Goal: Task Accomplishment & Management: Manage account settings

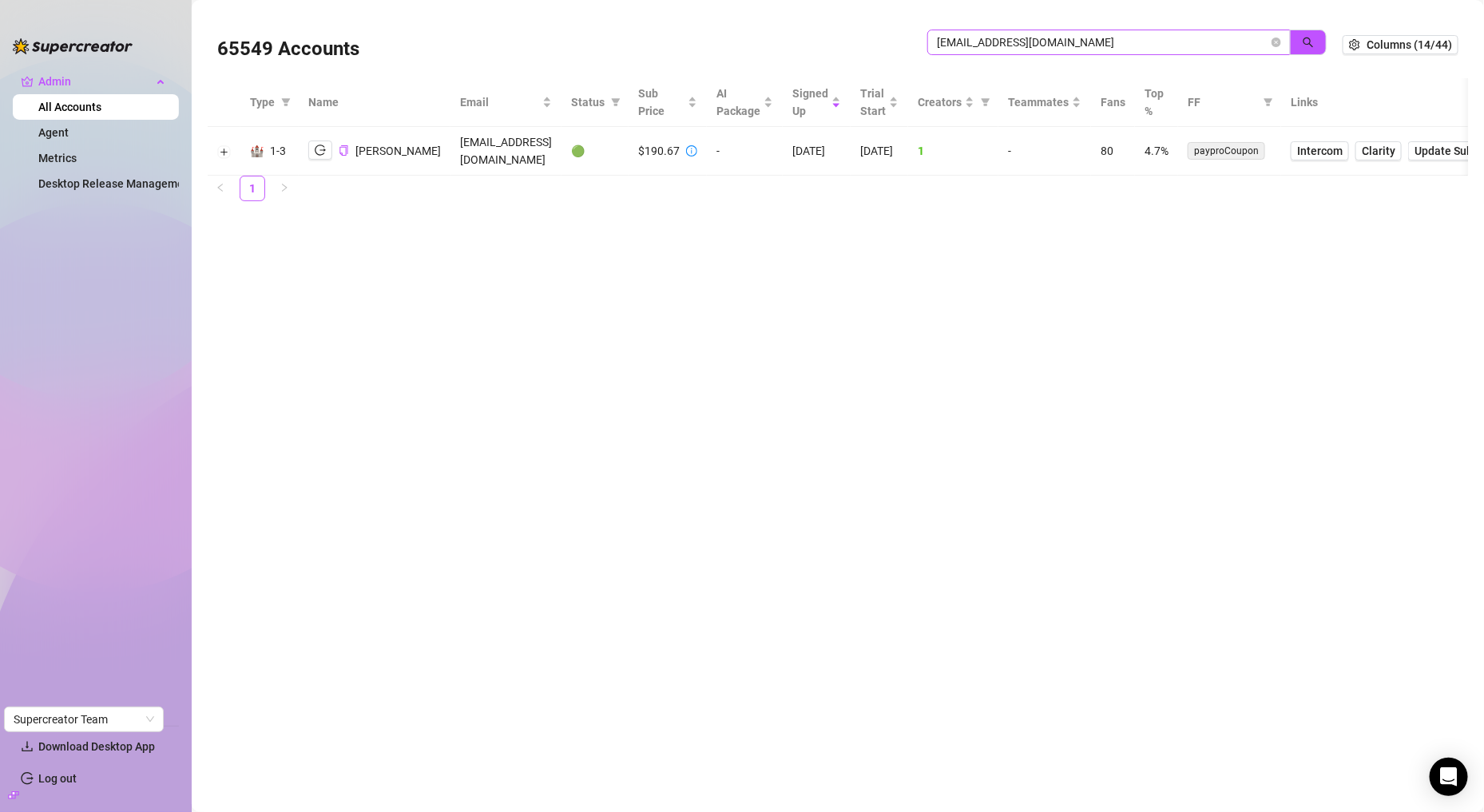
click at [1035, 44] on input "[EMAIL_ADDRESS][DOMAIN_NAME]" at bounding box center [1102, 41] width 332 height 17
click at [1035, 44] on input "nordic.design.retouch@gmail.com" at bounding box center [1102, 41] width 332 height 17
paste input "81azgirl"
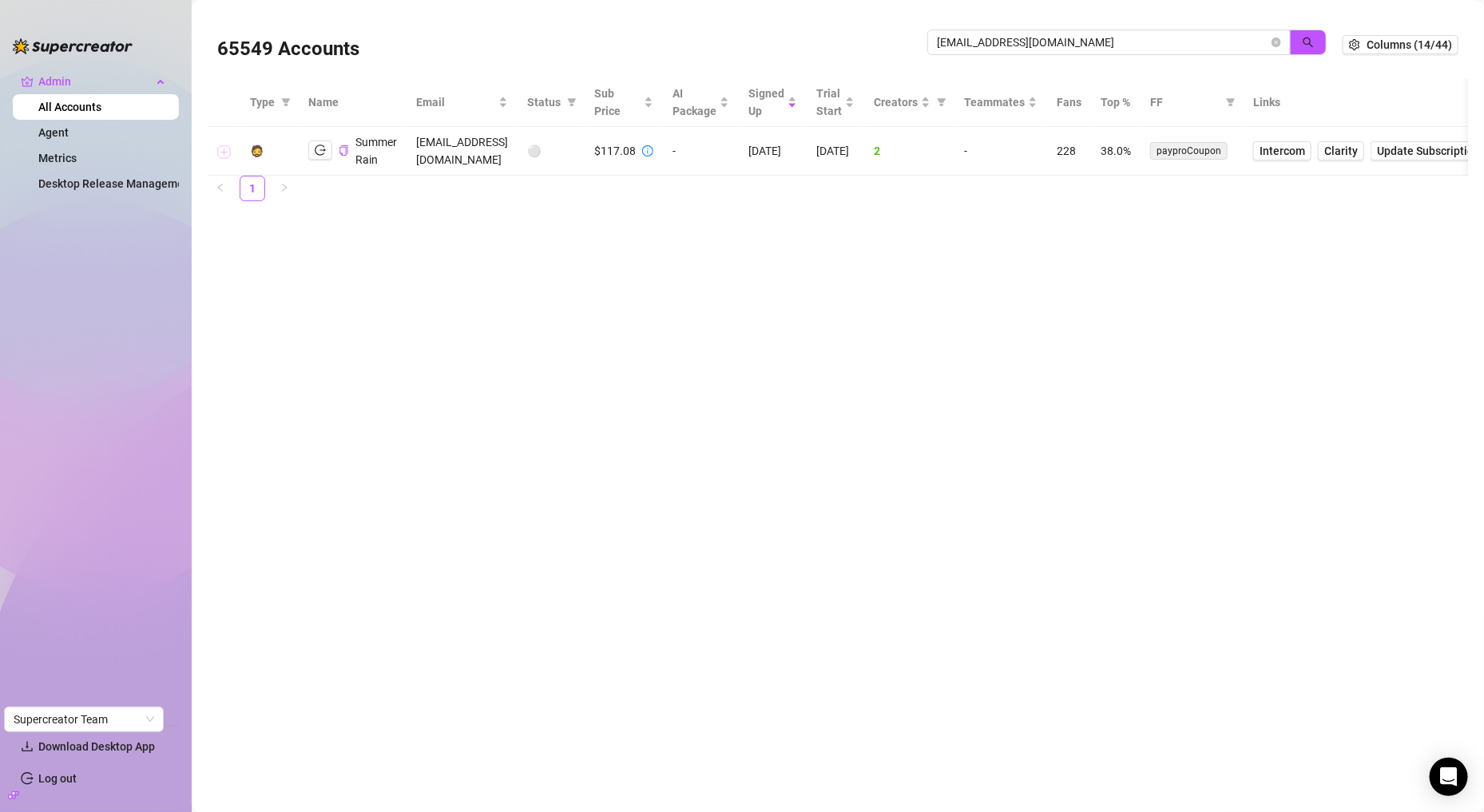
click at [226, 153] on button "Expand row" at bounding box center [224, 151] width 12 height 12
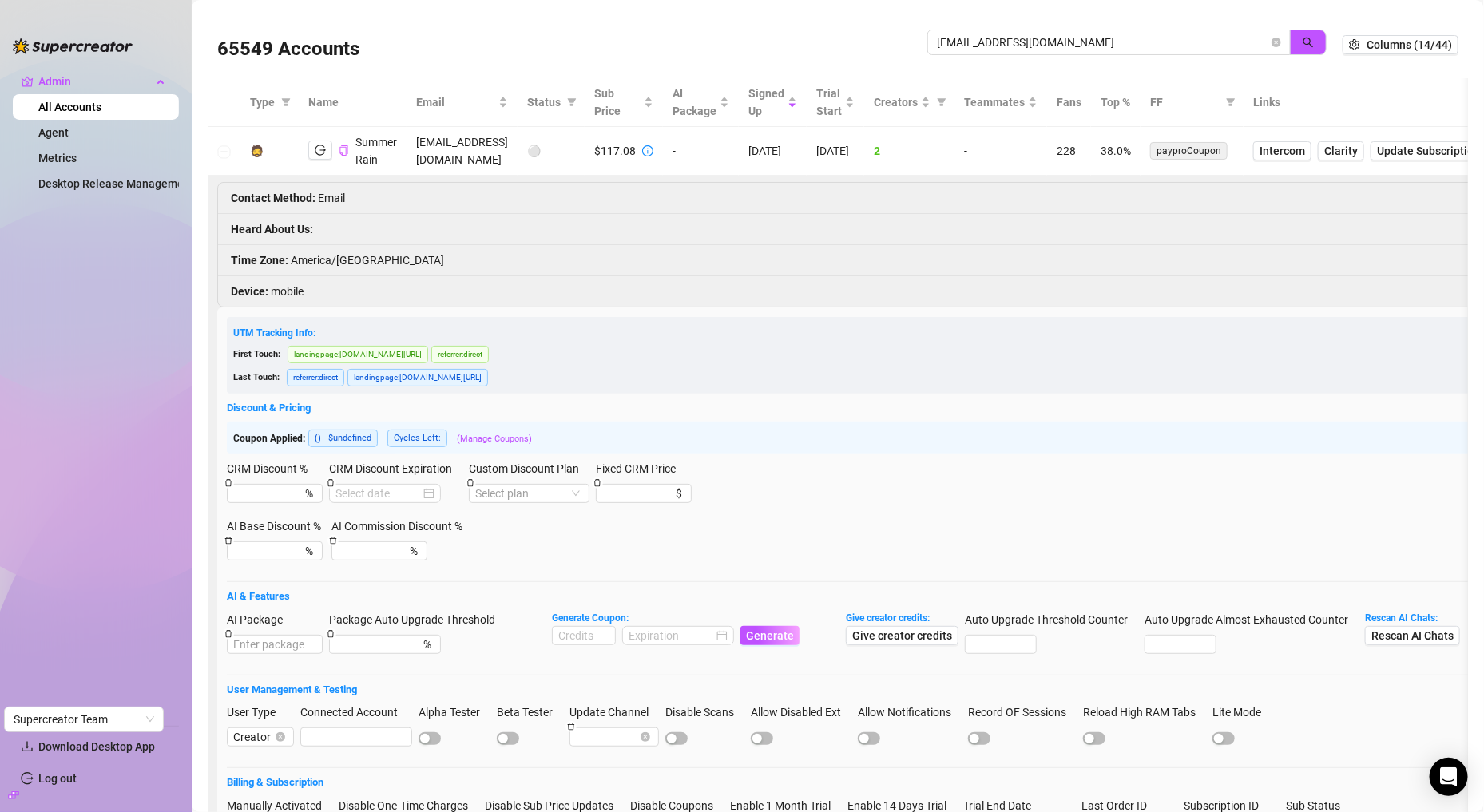
click at [347, 154] on icon "copy" at bounding box center [343, 150] width 8 height 11
click at [663, 149] on td "$117.08" at bounding box center [624, 151] width 78 height 49
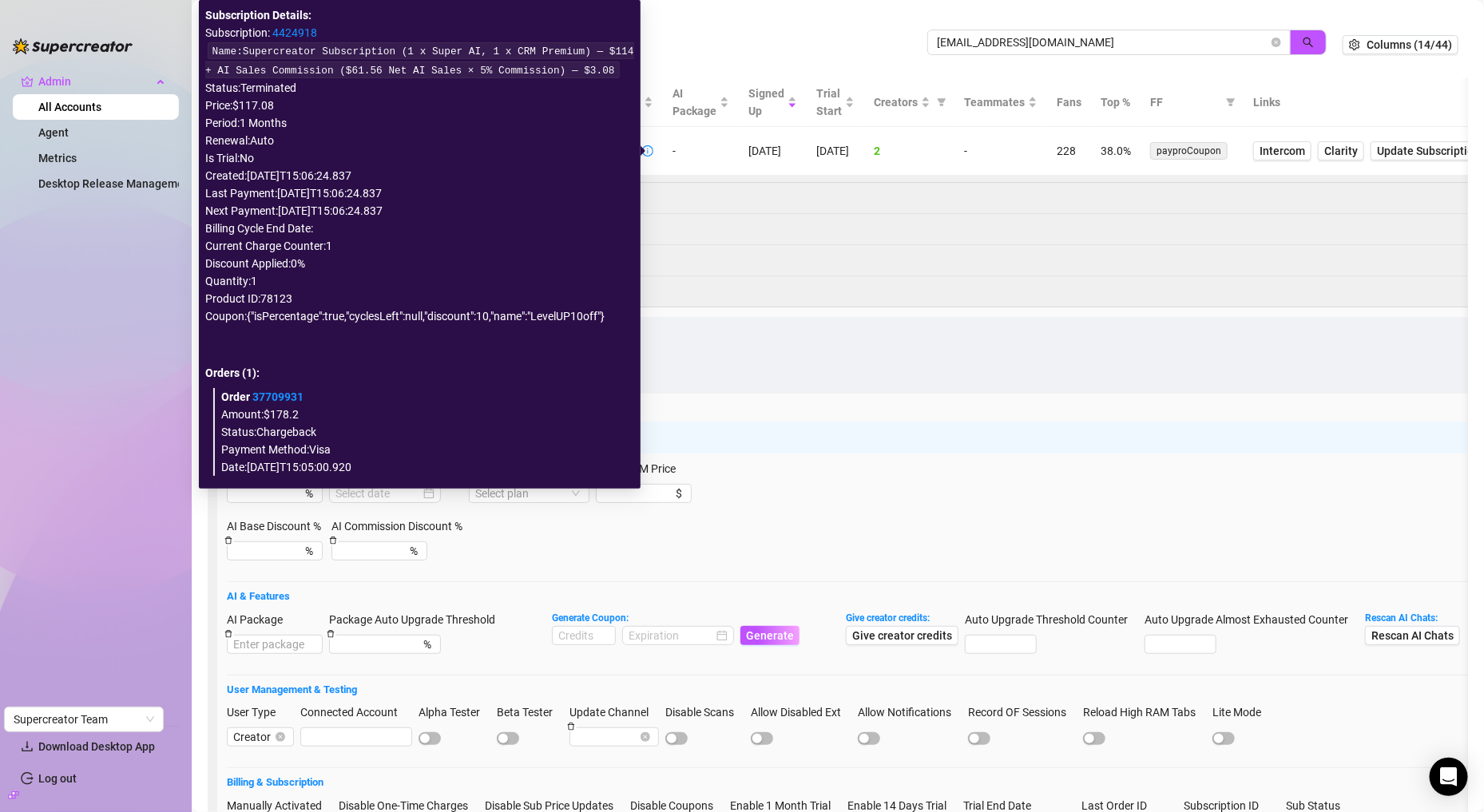
click at [654, 151] on icon "info-circle" at bounding box center [647, 150] width 11 height 11
click at [292, 33] on link "4424918" at bounding box center [294, 32] width 45 height 12
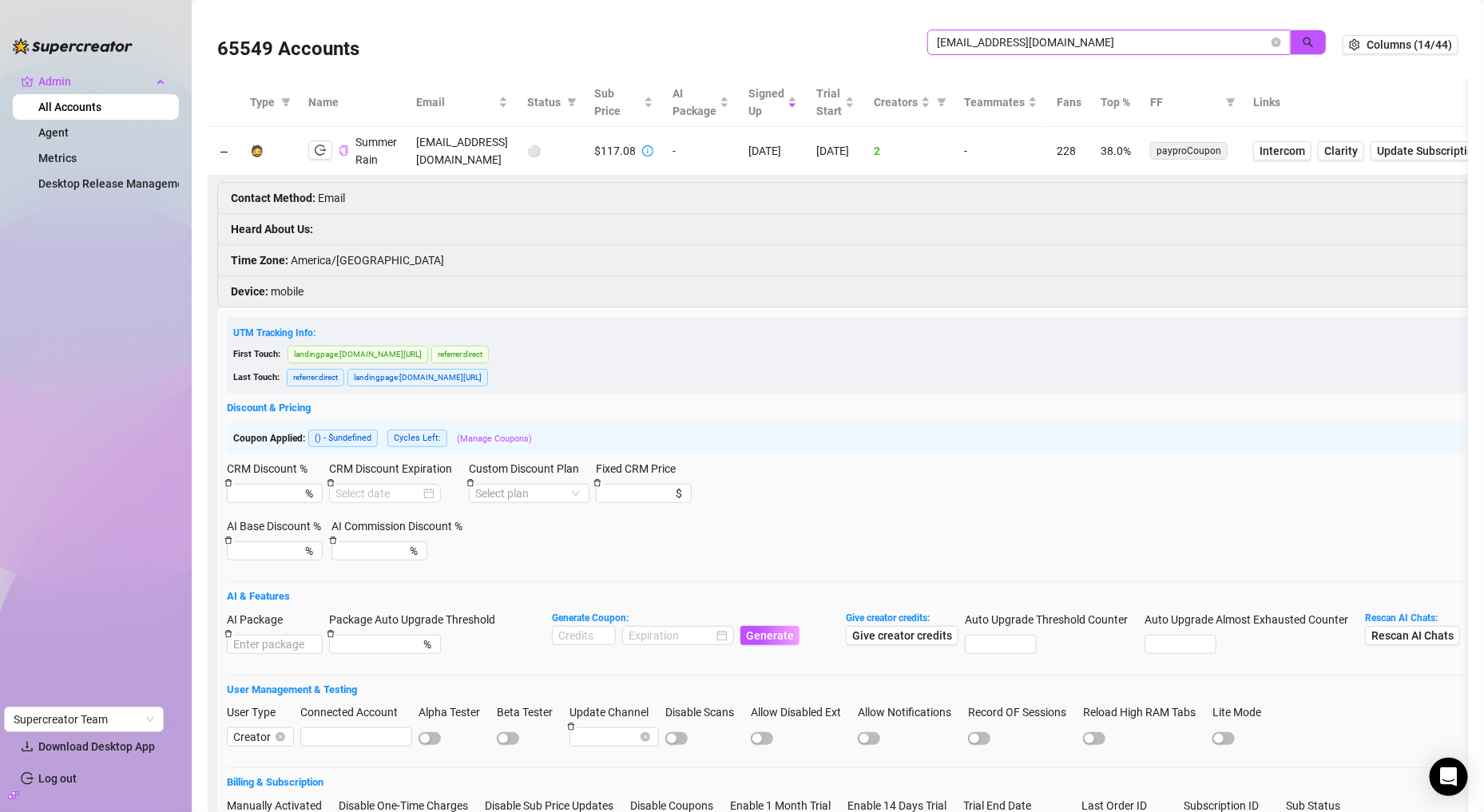
click at [1049, 54] on span "81azgirl@gmail.com" at bounding box center [1109, 42] width 363 height 26
click at [1030, 40] on input "81azgirl@gmail.com" at bounding box center [1102, 41] width 332 height 17
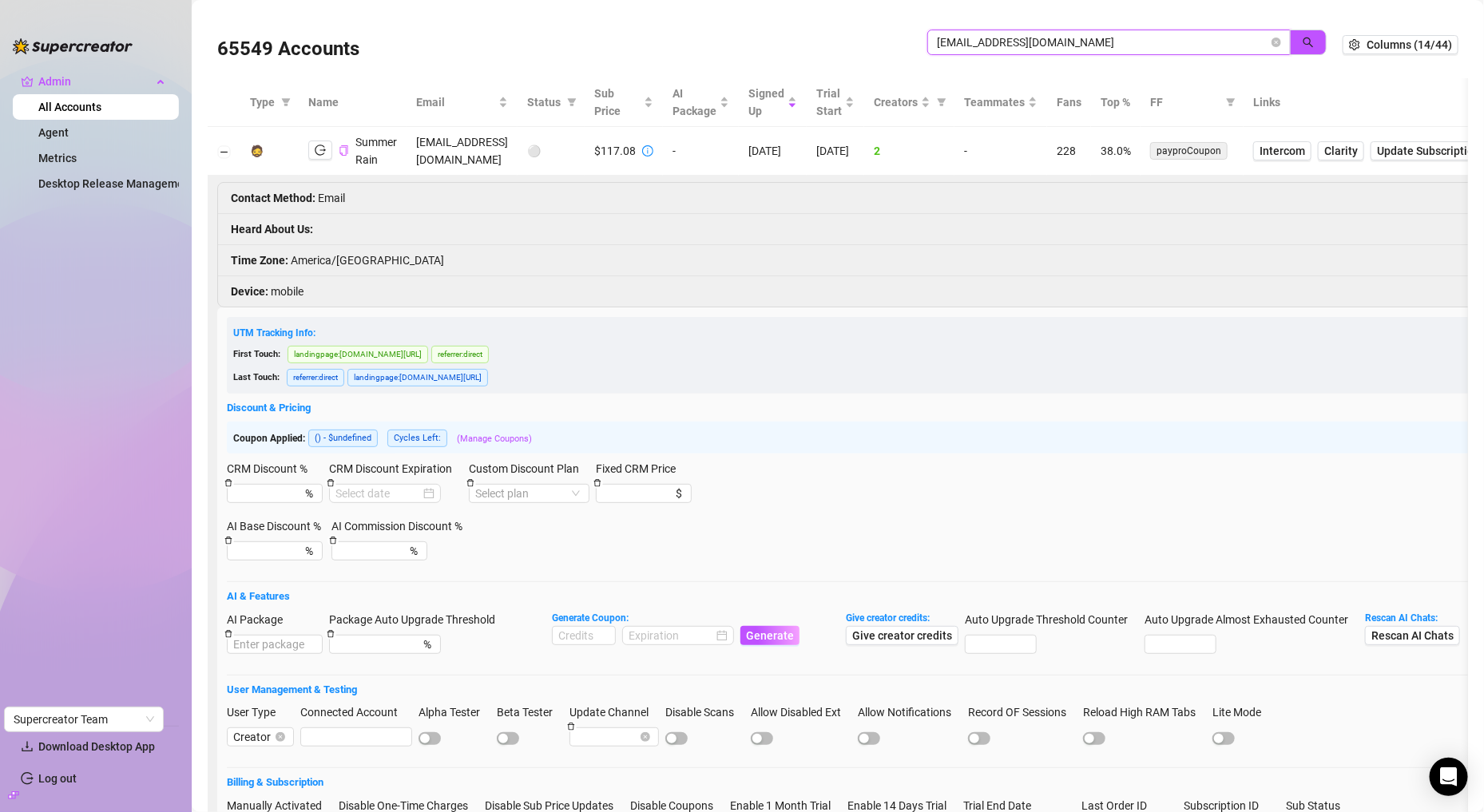
click at [1030, 40] on input "81azgirl@gmail.com" at bounding box center [1102, 41] width 332 height 17
paste input "kparaonyinye45@gmail.com."
type input "kparaonyinye45@gmail.com"
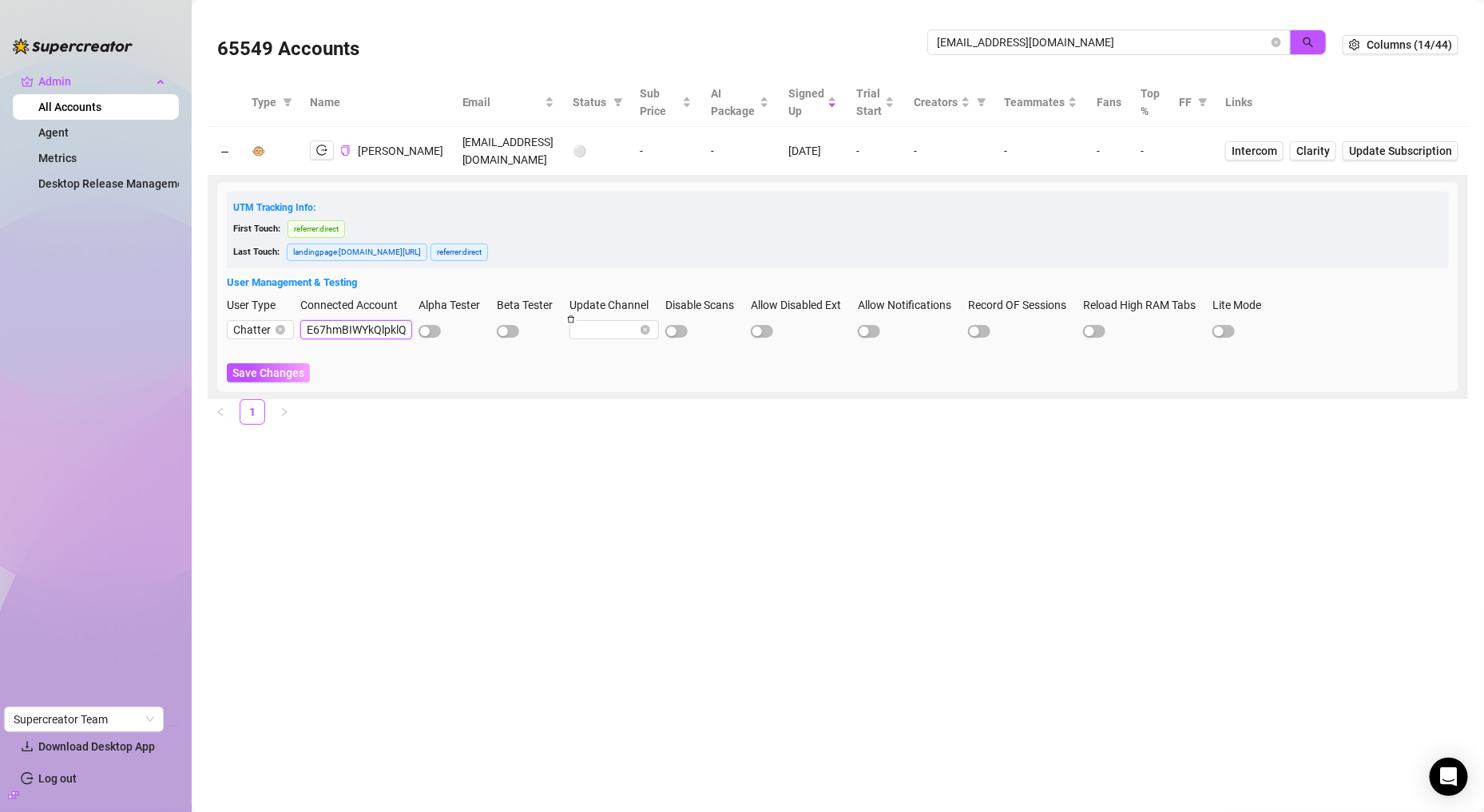
click at [339, 328] on input "E67hmBIWYkQlpklQX6Tm70Jv63t1" at bounding box center [356, 329] width 112 height 19
paste input "XLOsqBVg5dWQ7tJgZXiglufc0mV2"
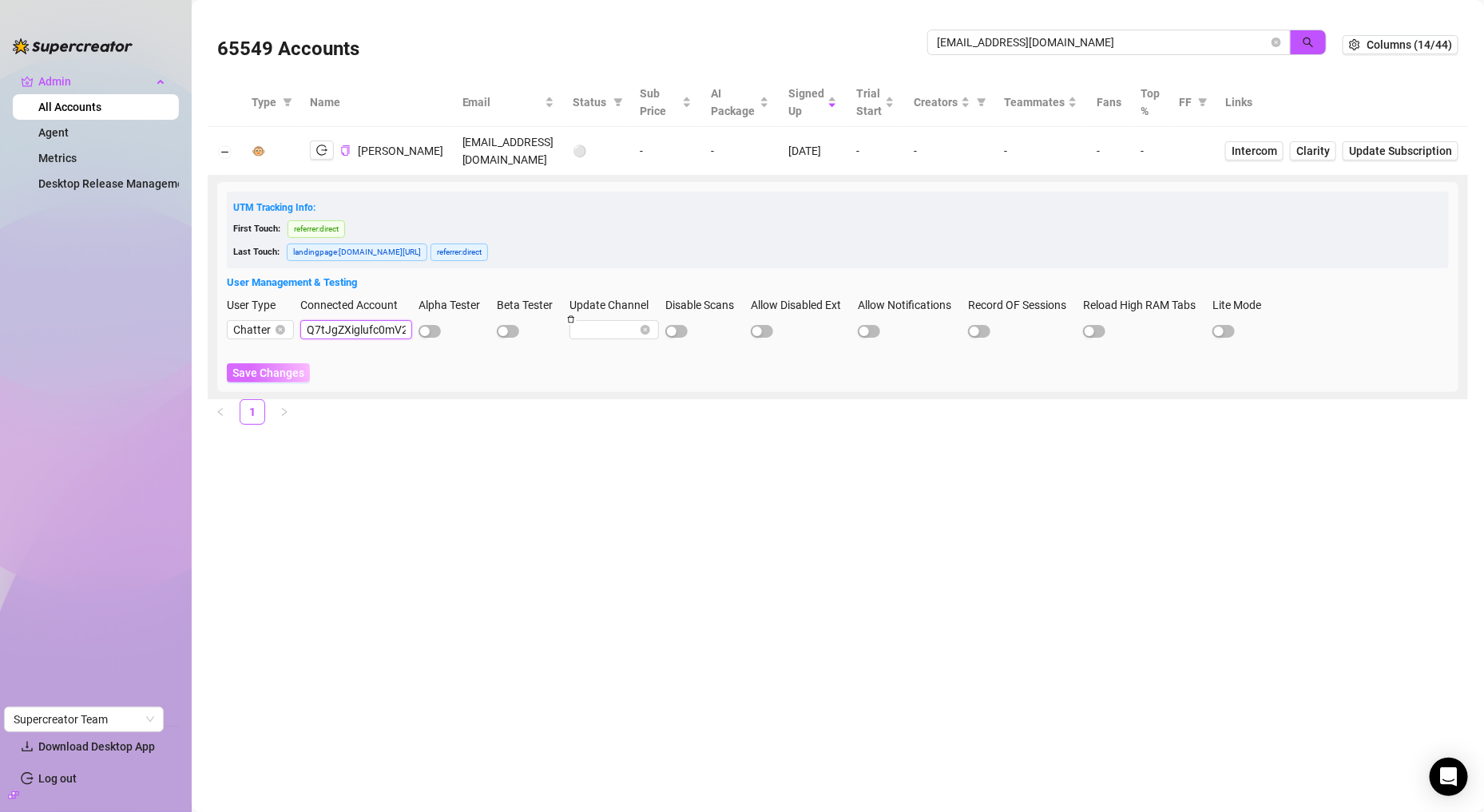
type input "XLOsqBVg5dWQ7tJgZXiglufc0mV2"
click at [276, 381] on button "Save Changes" at bounding box center [268, 372] width 83 height 19
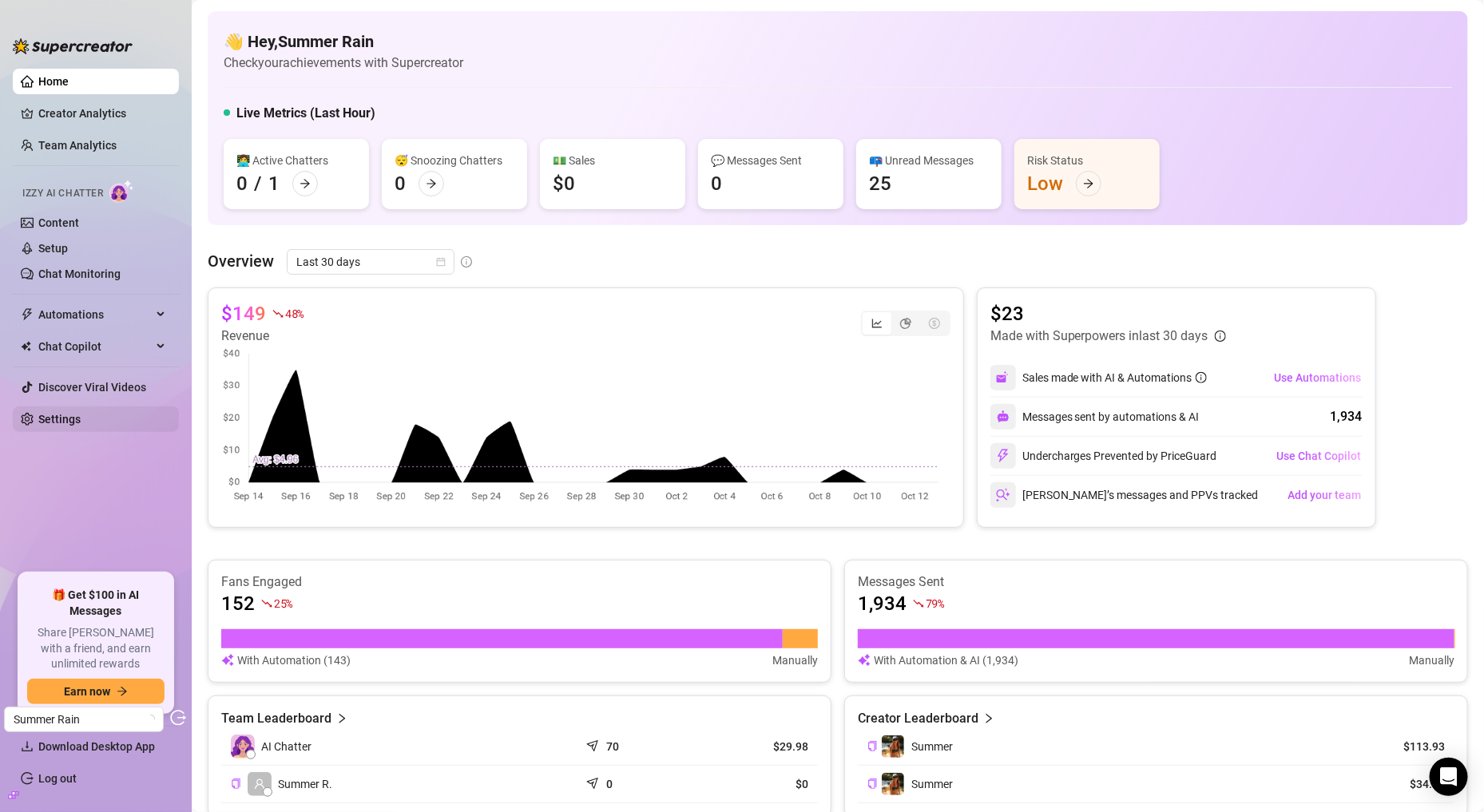
click at [80, 425] on link "Settings" at bounding box center [59, 419] width 42 height 12
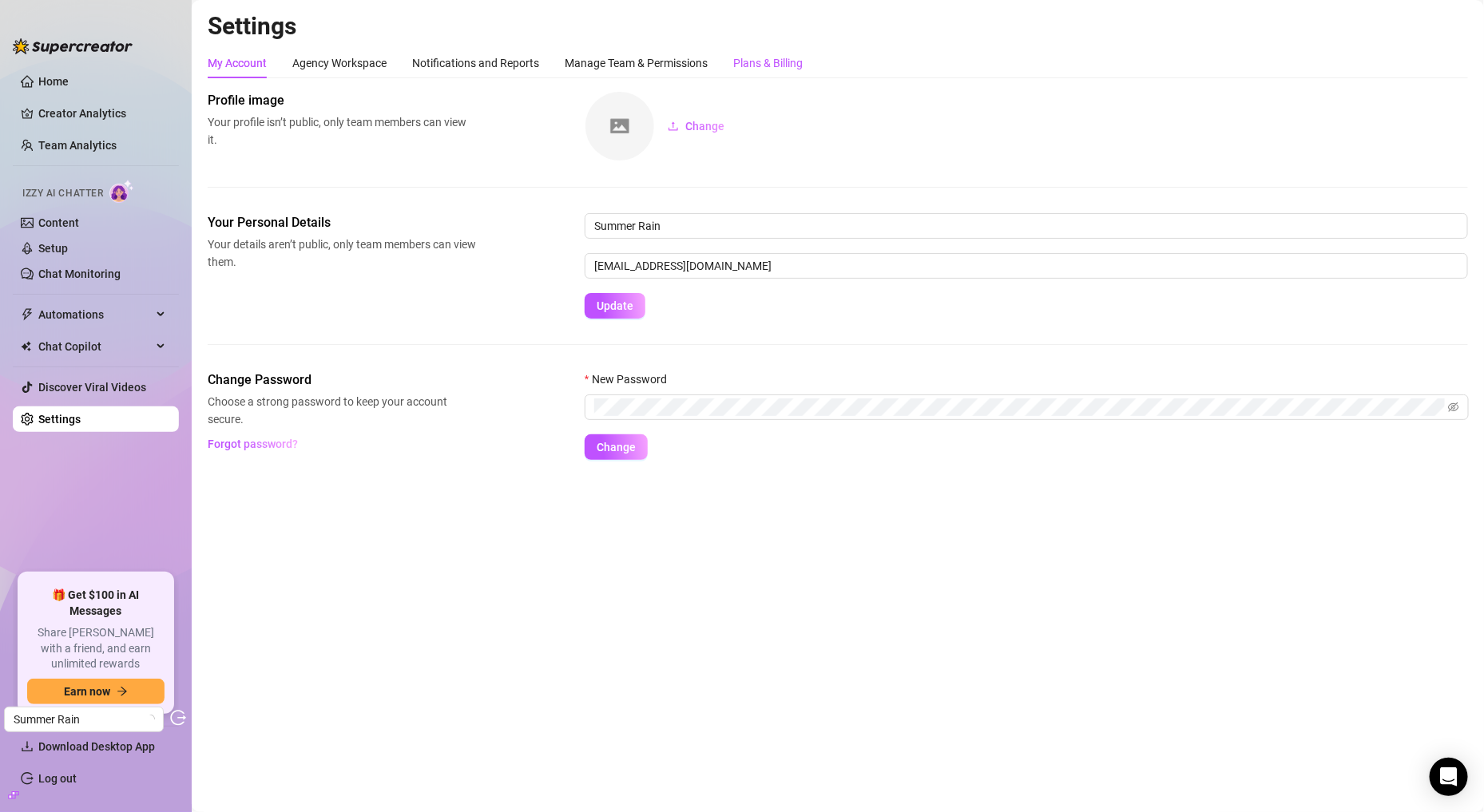
click at [788, 65] on div "Plans & Billing" at bounding box center [768, 62] width 70 height 17
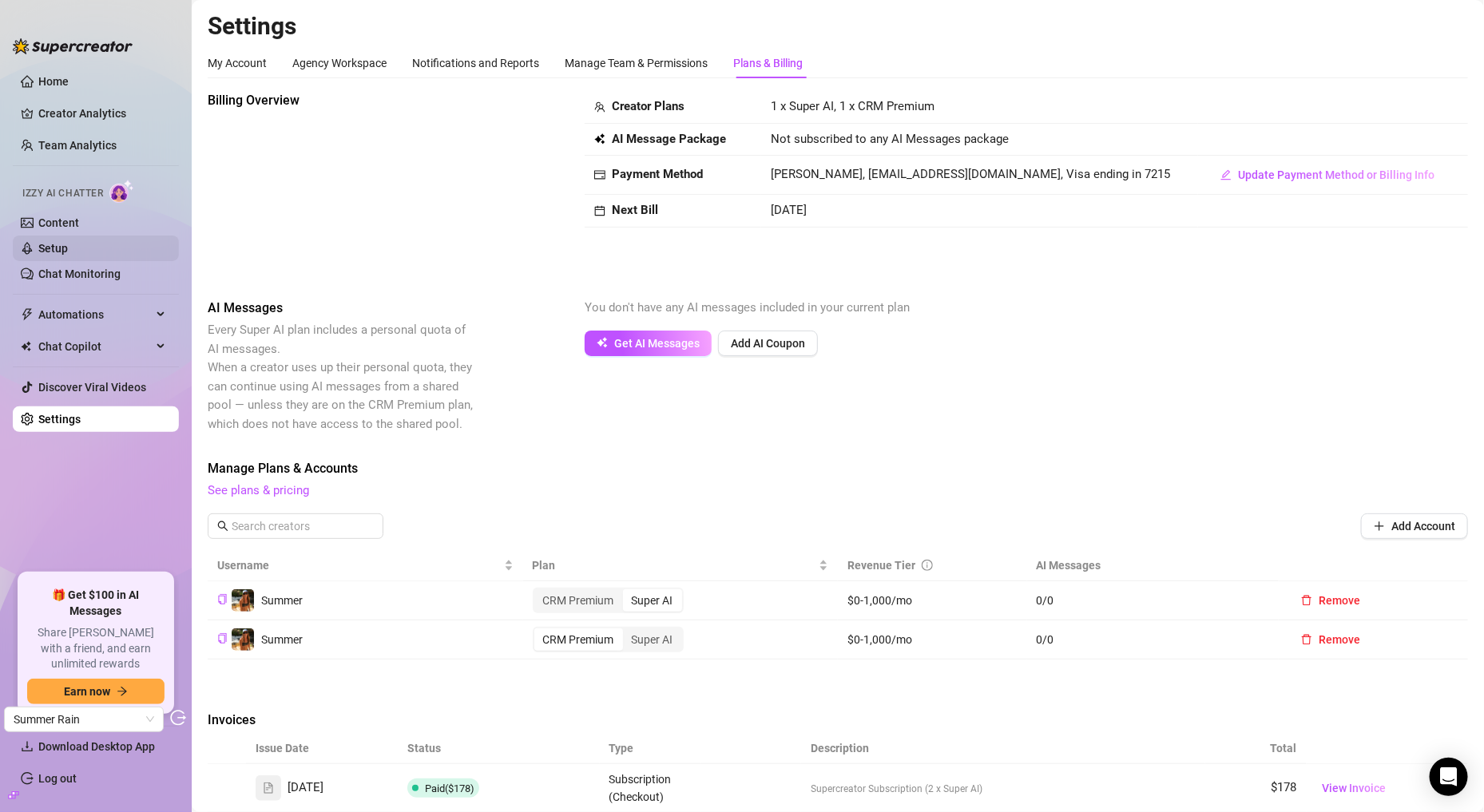
click at [68, 245] on link "Setup" at bounding box center [53, 248] width 30 height 12
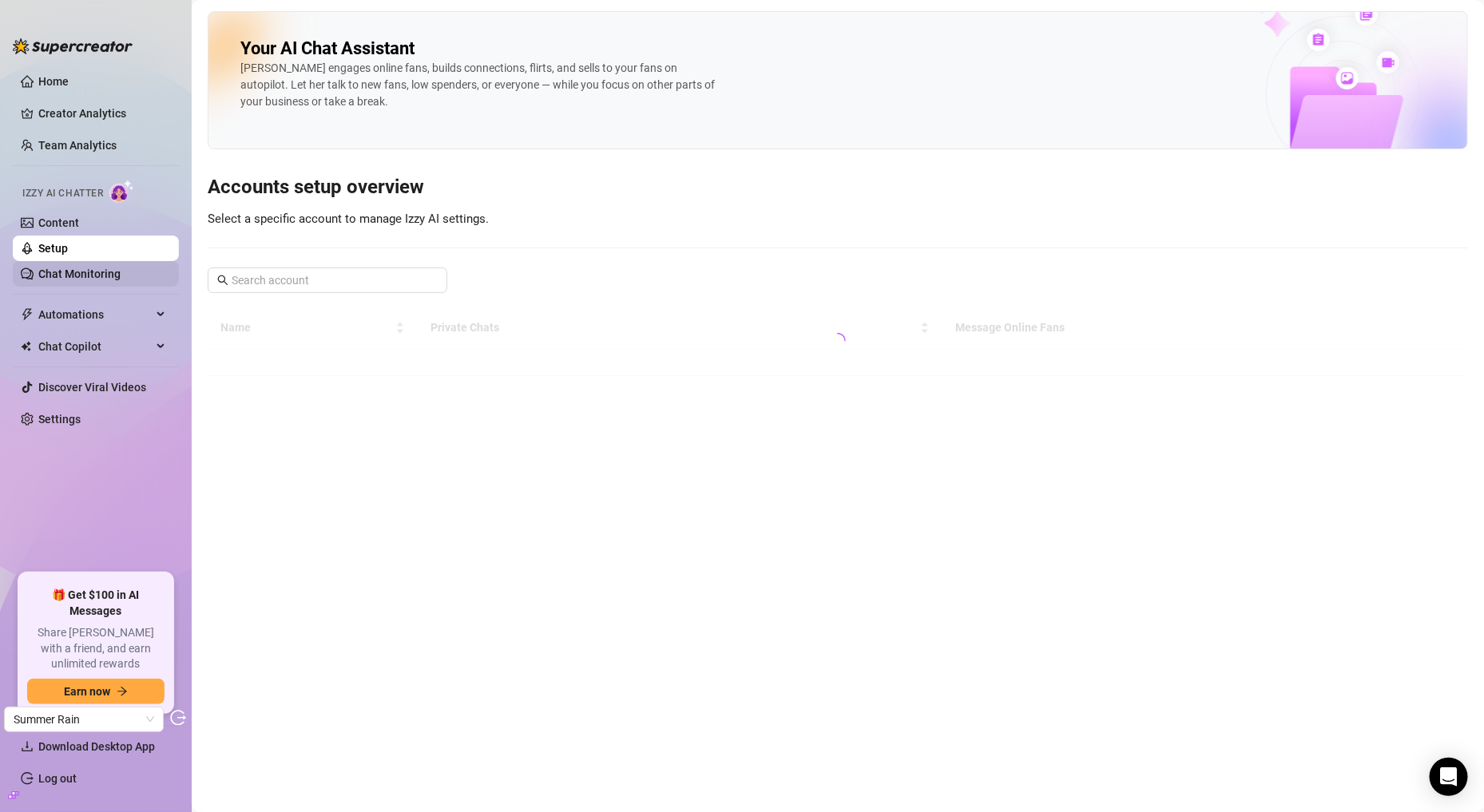
click at [85, 268] on link "Chat Monitoring" at bounding box center [79, 274] width 82 height 12
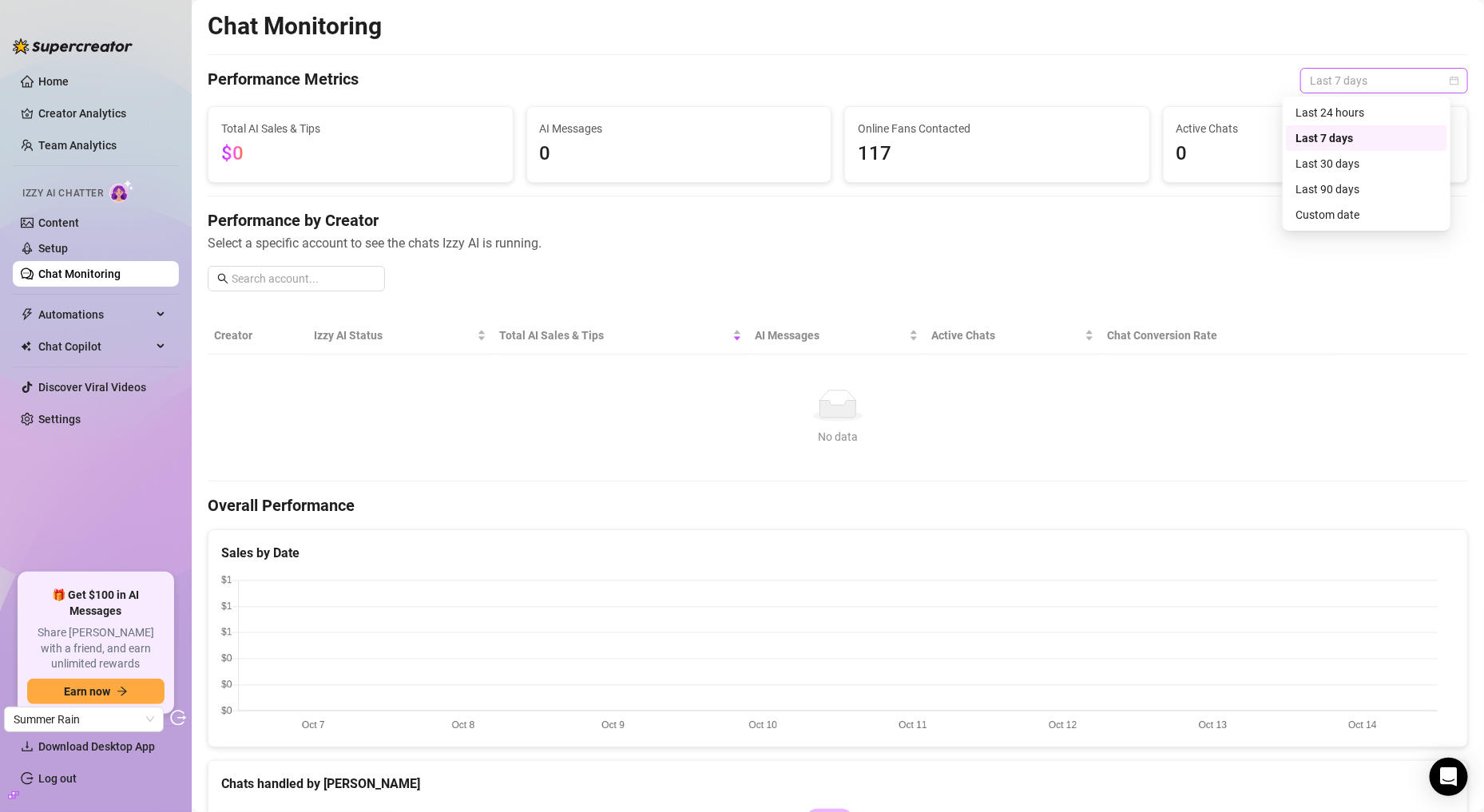
click at [1370, 78] on span "Last 7 days" at bounding box center [1384, 80] width 148 height 24
click at [1339, 189] on div "Last 90 days" at bounding box center [1366, 189] width 142 height 17
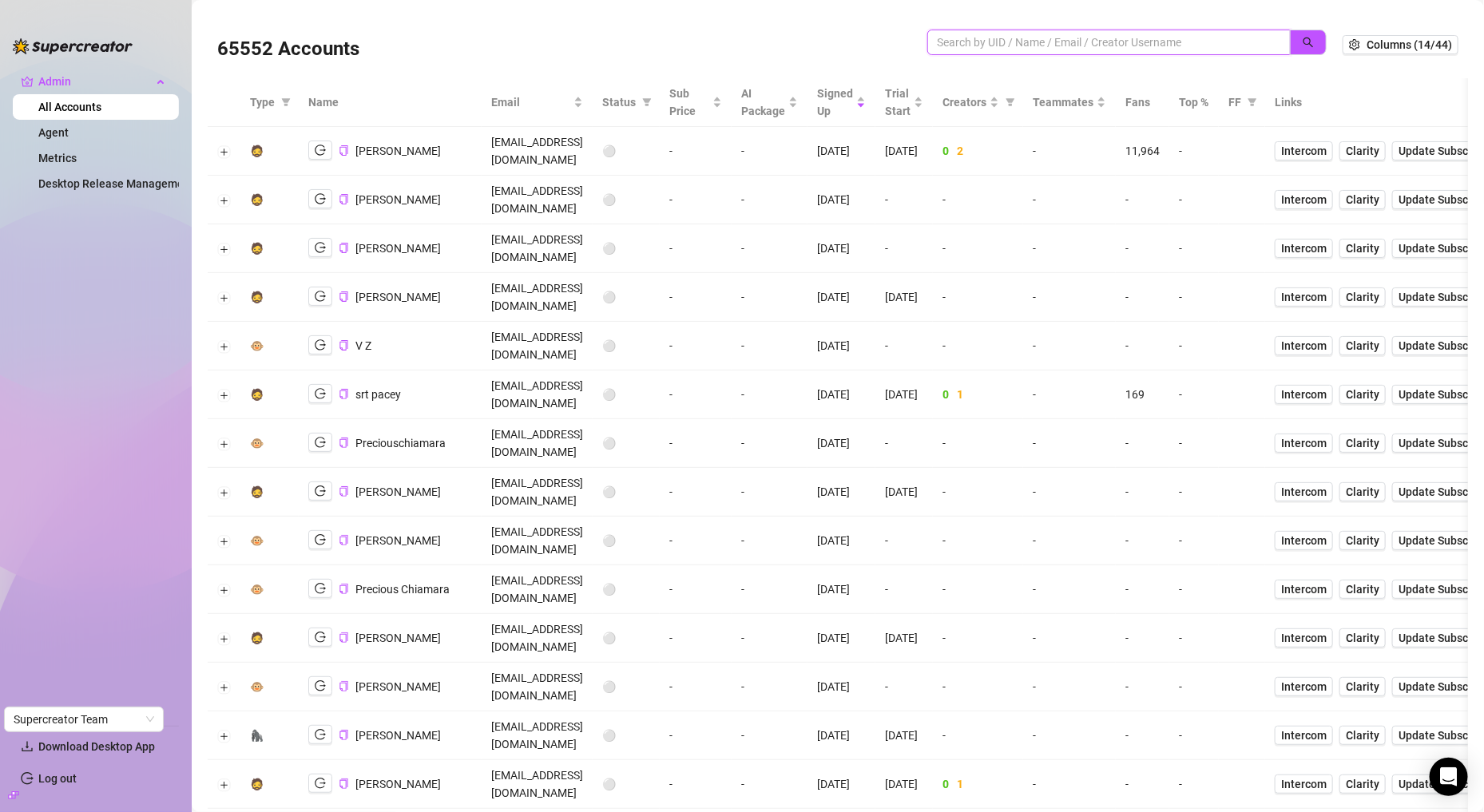
click at [965, 33] on input "search" at bounding box center [1102, 41] width 332 height 17
paste input "XLOsqBVg5dWQ7tJgZXiglufc0mV2"
type input "XLOsqBVg5dWQ7tJgZXiglufc0mV2"
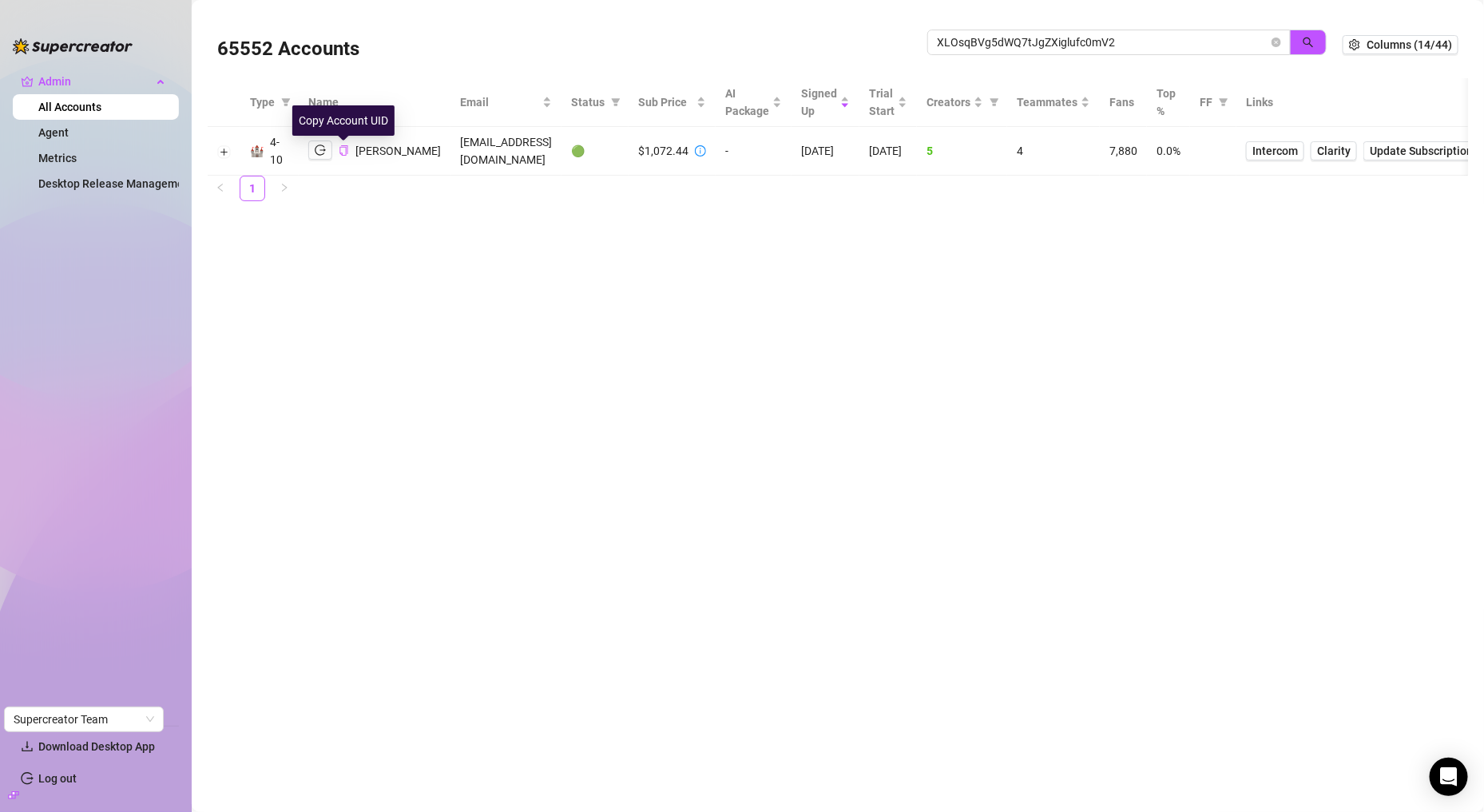
click at [348, 151] on icon "copy" at bounding box center [343, 150] width 11 height 11
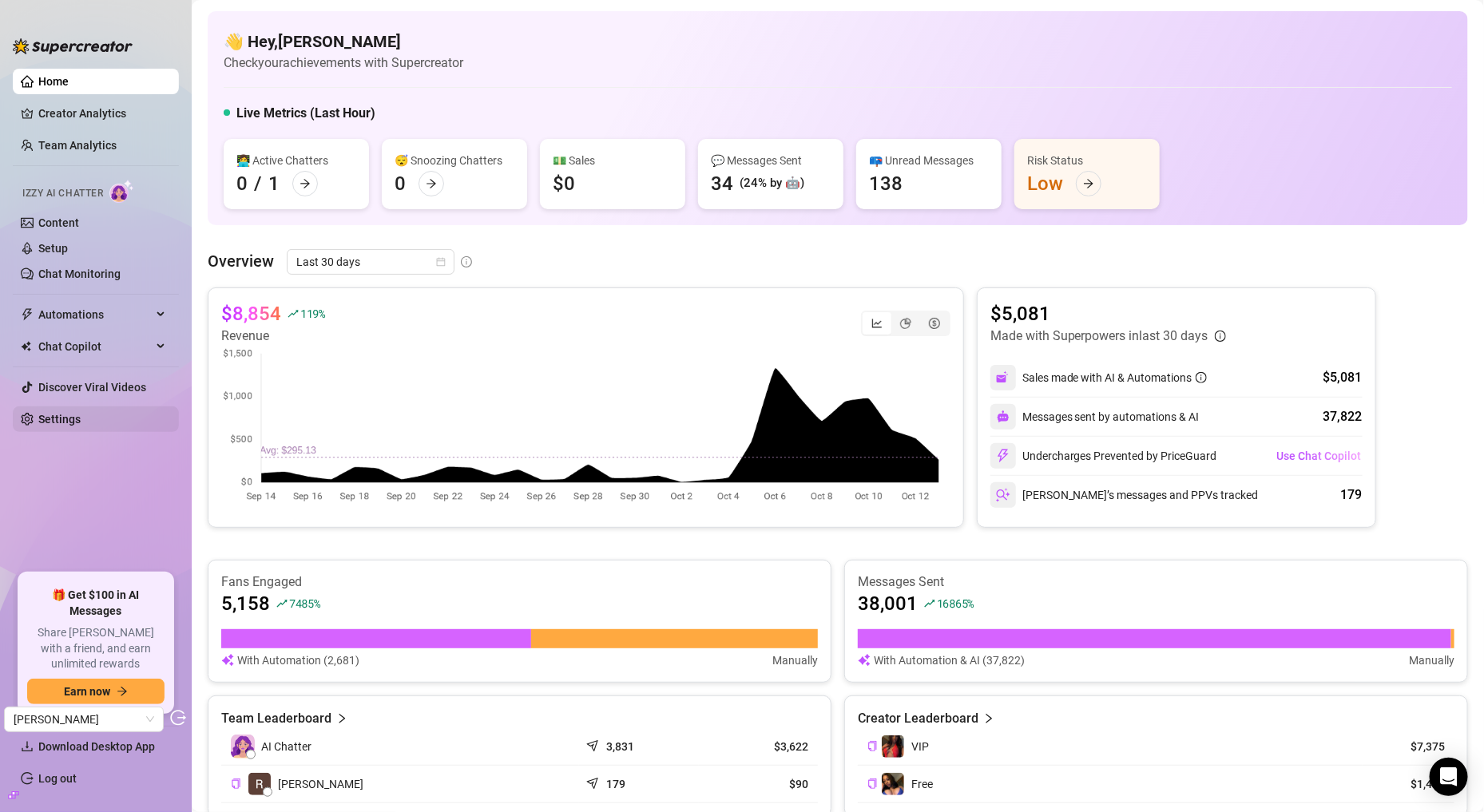
click at [80, 423] on link "Settings" at bounding box center [59, 419] width 42 height 12
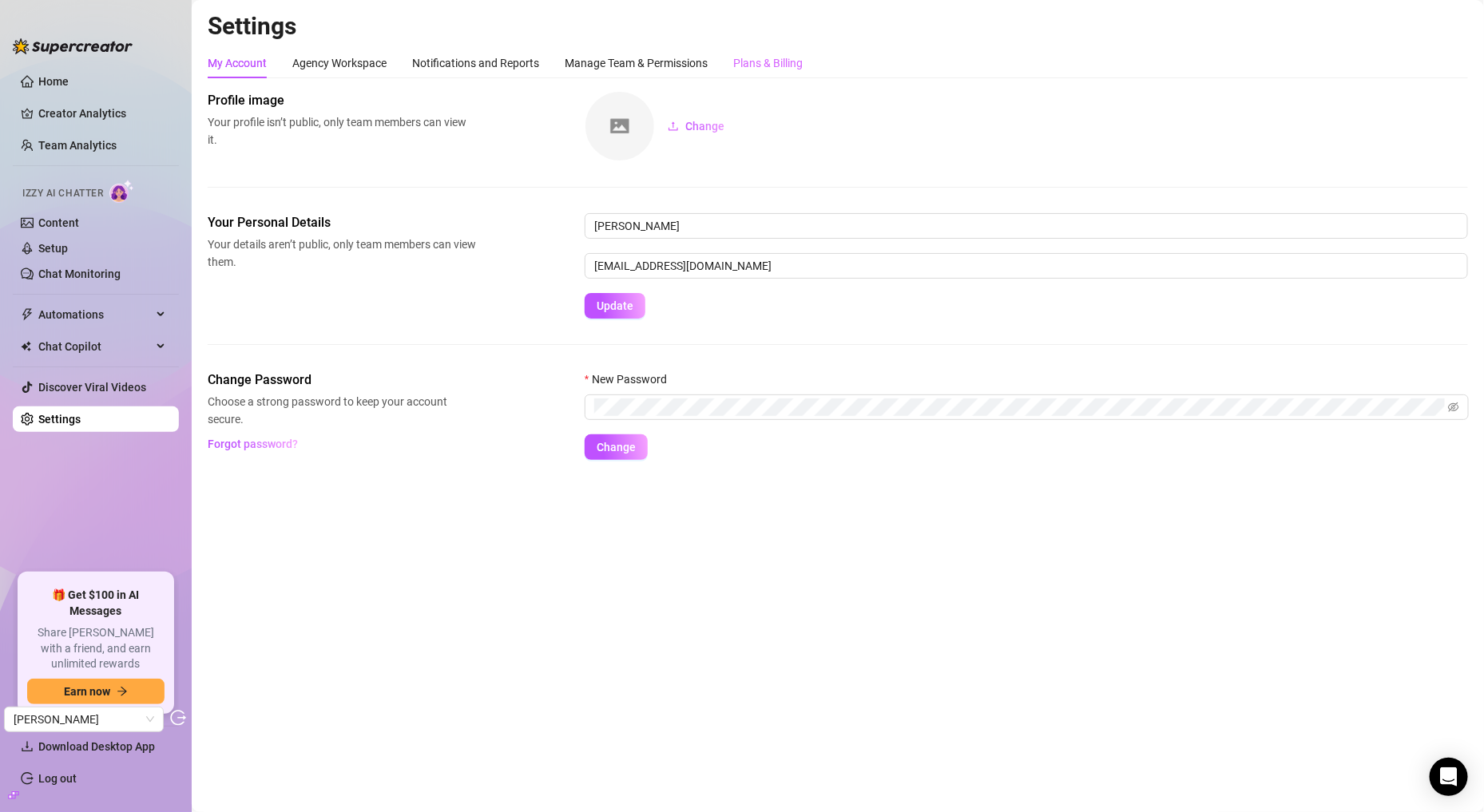
click at [757, 74] on div "Plans & Billing" at bounding box center [768, 63] width 70 height 31
